Goal: Navigation & Orientation: Find specific page/section

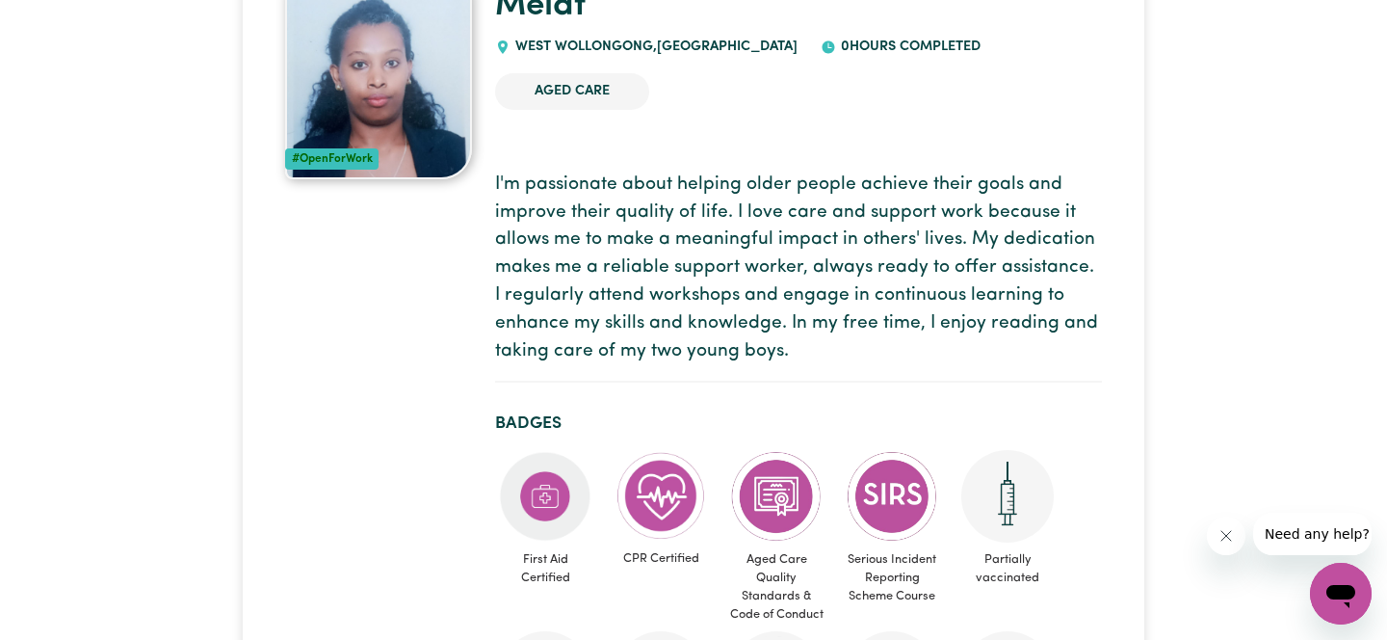
scroll to position [186, 0]
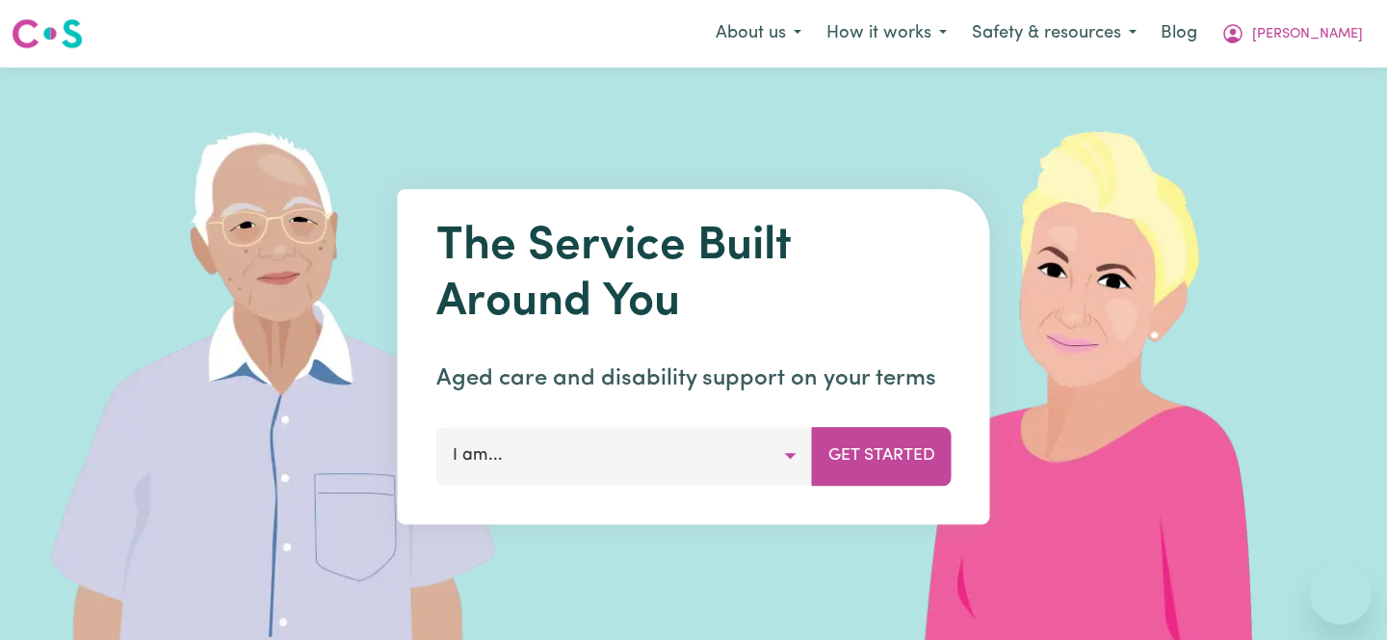
click at [1340, 30] on span "[PERSON_NAME]" at bounding box center [1307, 34] width 111 height 21
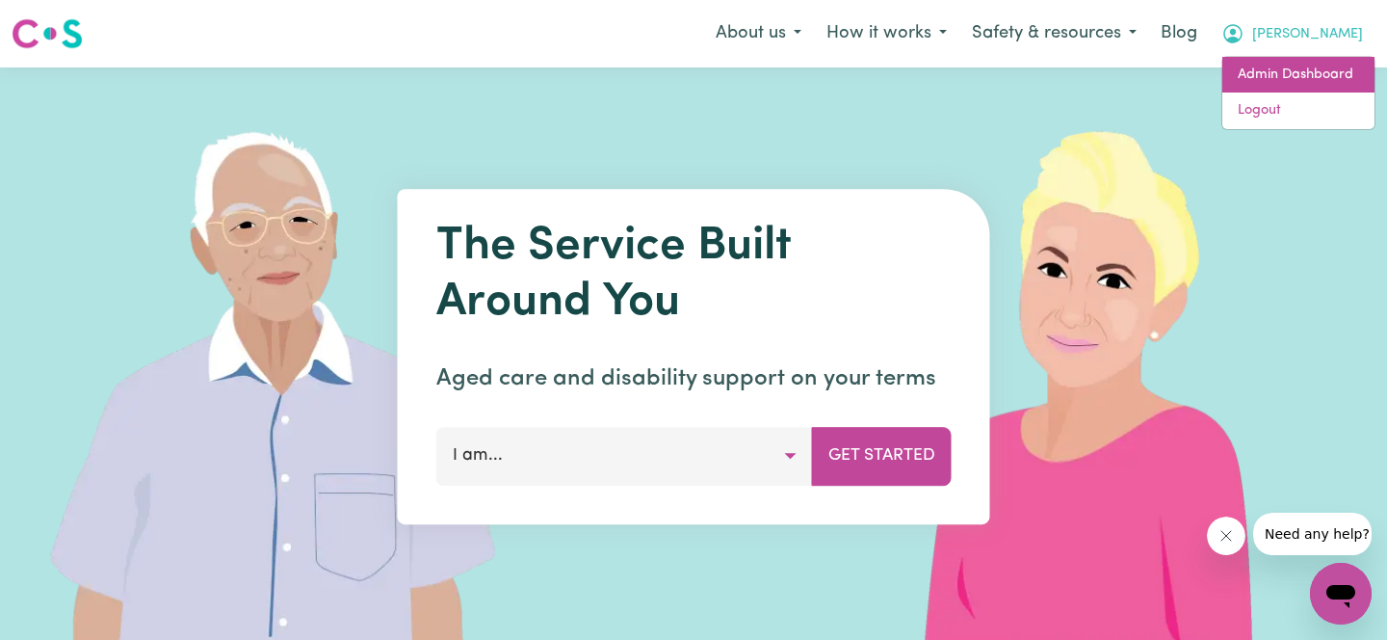
click at [1324, 70] on link "Admin Dashboard" at bounding box center [1299, 75] width 152 height 37
